Goal: Contribute content

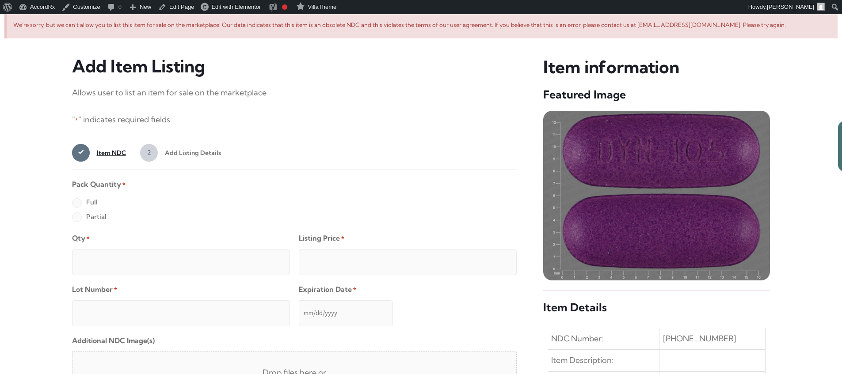
scroll to position [340, 0]
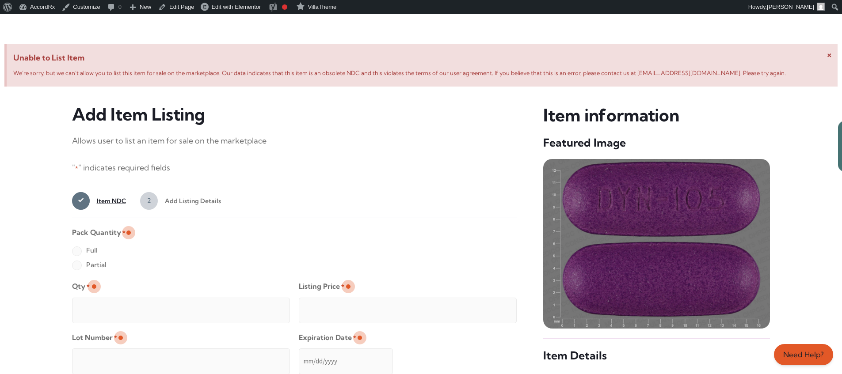
click at [76, 252] on label "Full" at bounding box center [85, 251] width 26 height 14
click at [0, 0] on input "Full" at bounding box center [0, 0] width 0 height 0
click at [105, 301] on input "Qty *" at bounding box center [181, 311] width 218 height 26
type input "2"
click at [492, 308] on input "Listing Price *" at bounding box center [408, 311] width 218 height 26
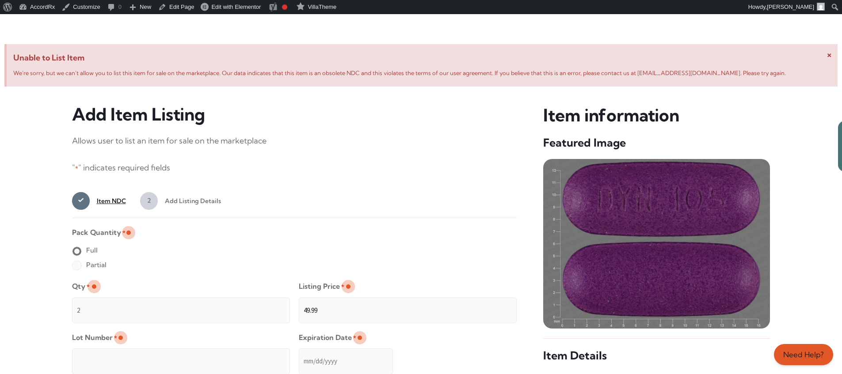
type input "49.99"
click at [238, 355] on input "Lot Number *" at bounding box center [181, 362] width 218 height 26
type input "TEST23456"
click at [299, 353] on input "Expiration Date *" at bounding box center [346, 362] width 94 height 26
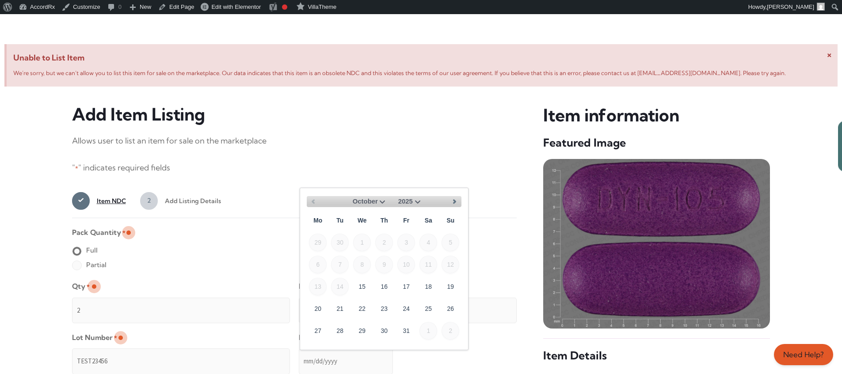
click at [382, 201] on select "October November December" at bounding box center [367, 201] width 42 height 11
click at [454, 327] on link "30" at bounding box center [451, 331] width 18 height 18
type input "[DATE]"
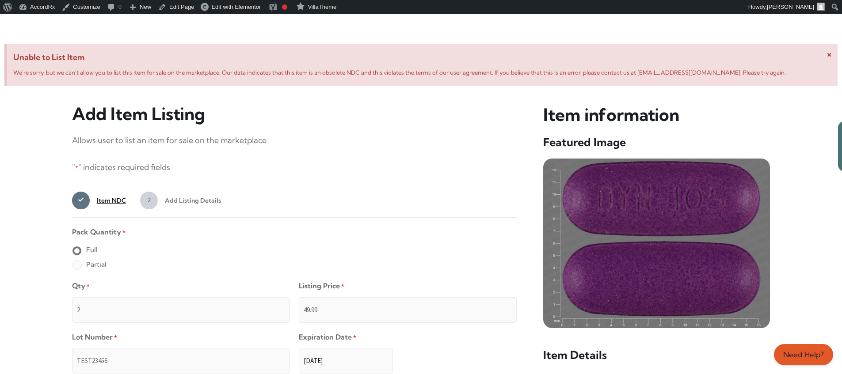
scroll to position [706, 0]
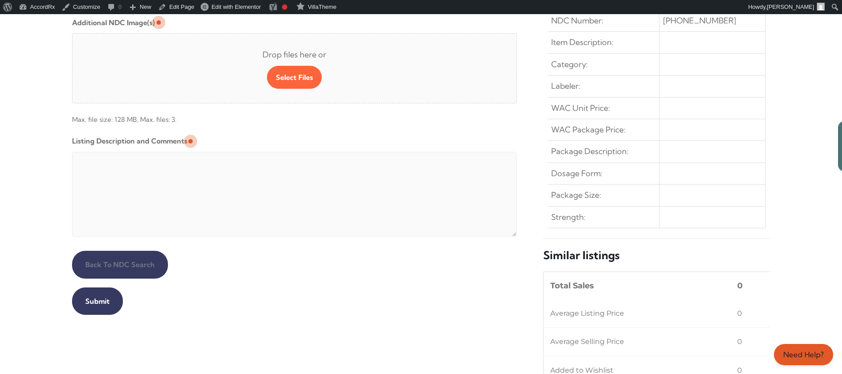
click at [286, 154] on textarea "Listing Description and Comments" at bounding box center [294, 194] width 445 height 85
type textarea "Automated Testing - list comment from [MEDICAL_DATA][DOMAIN_NAME]"
click at [96, 302] on input "Submit" at bounding box center [97, 301] width 51 height 27
